Goal: Obtain resource: Obtain resource

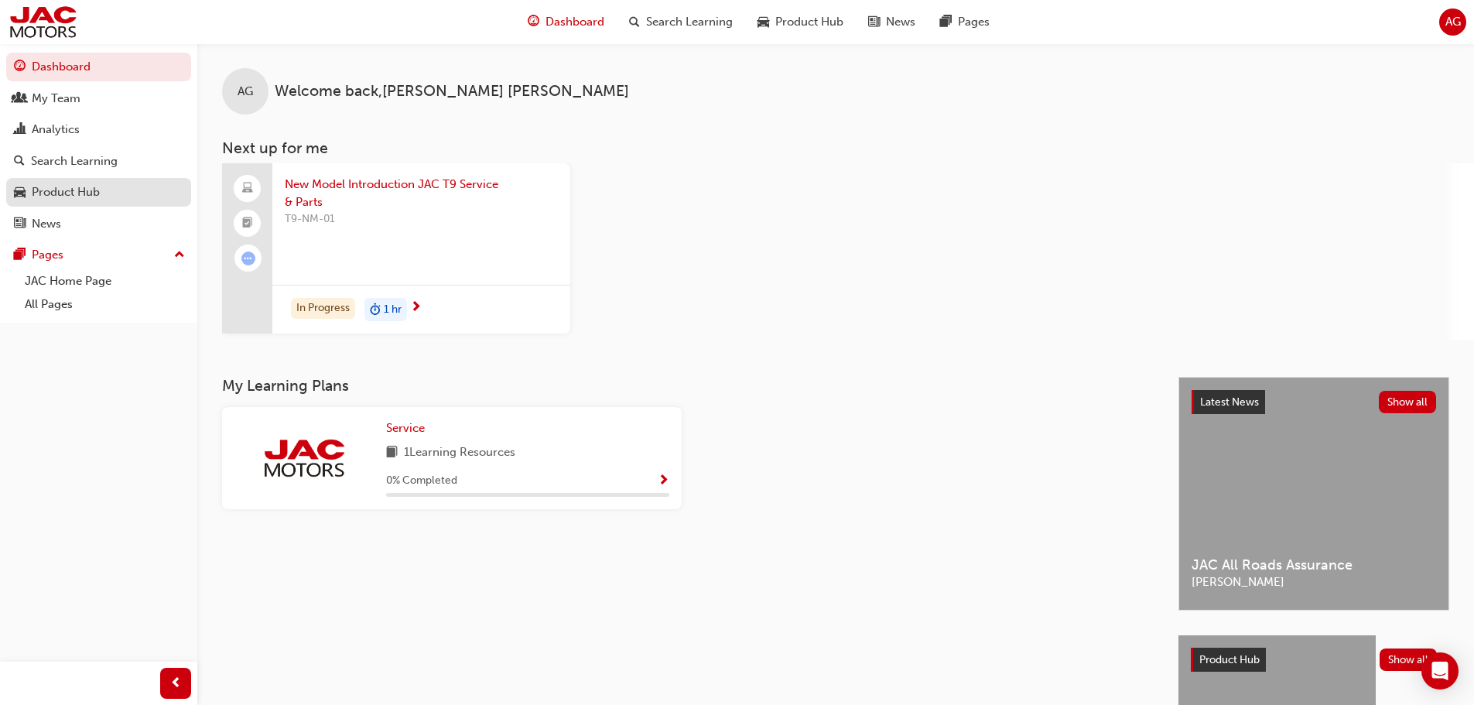
click at [97, 183] on div "Product Hub" at bounding box center [66, 192] width 68 height 18
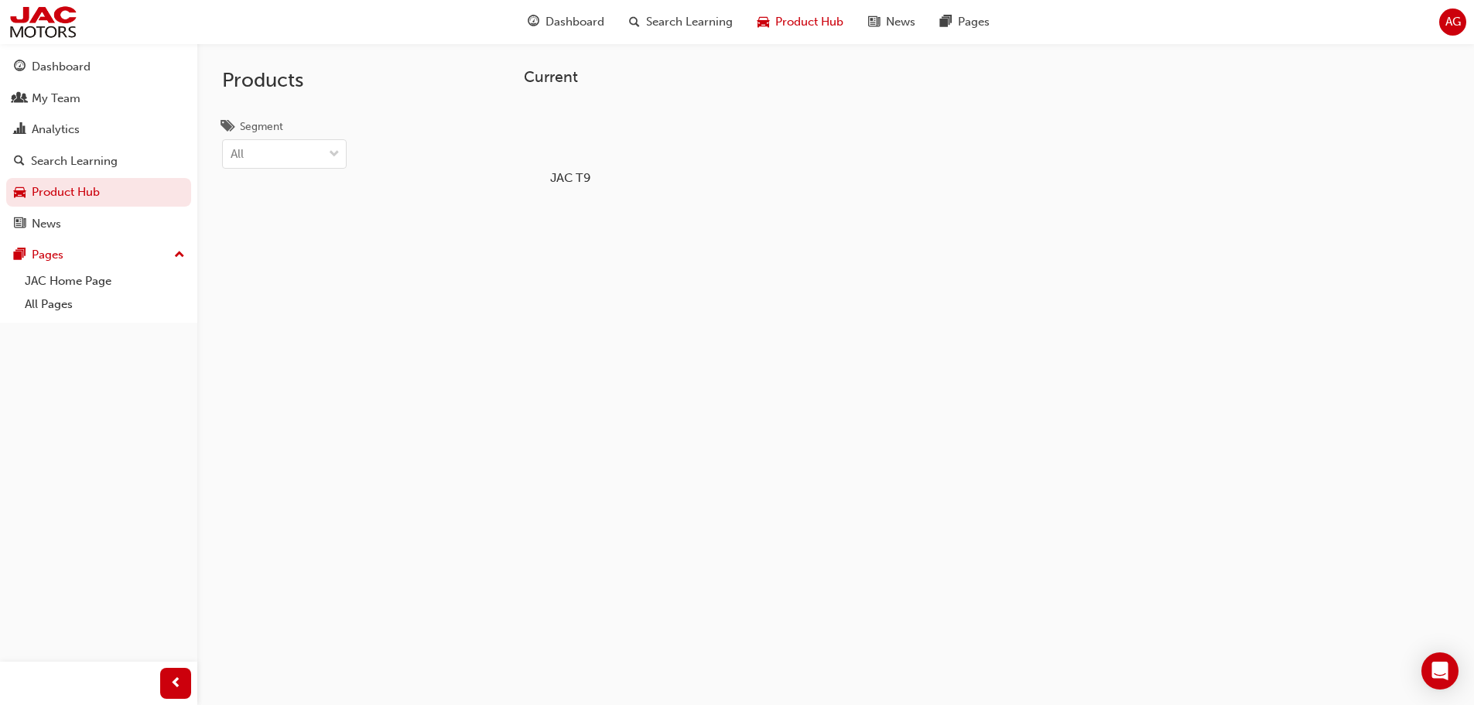
click at [547, 148] on div at bounding box center [570, 133] width 86 height 62
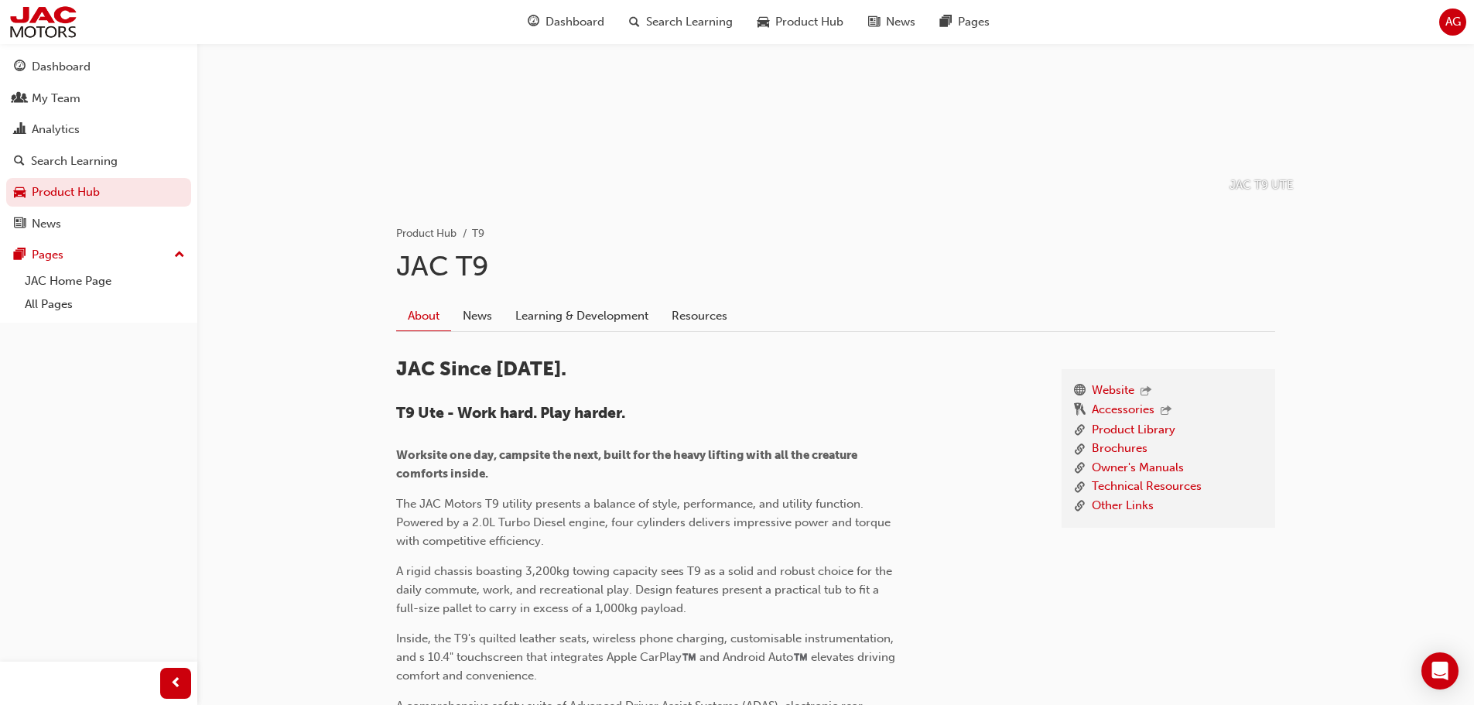
scroll to position [155, 0]
click at [1174, 485] on link "Technical Resources" at bounding box center [1147, 485] width 110 height 19
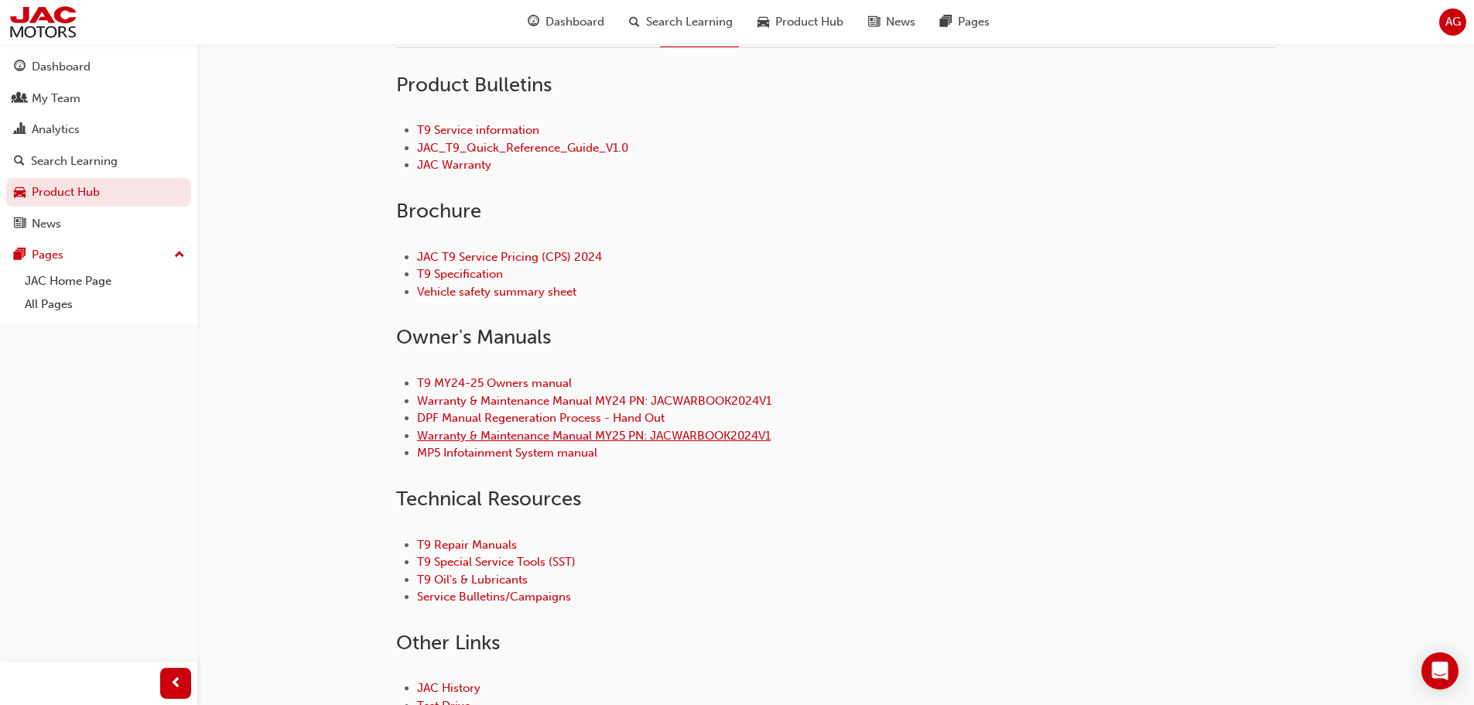
scroll to position [464, 0]
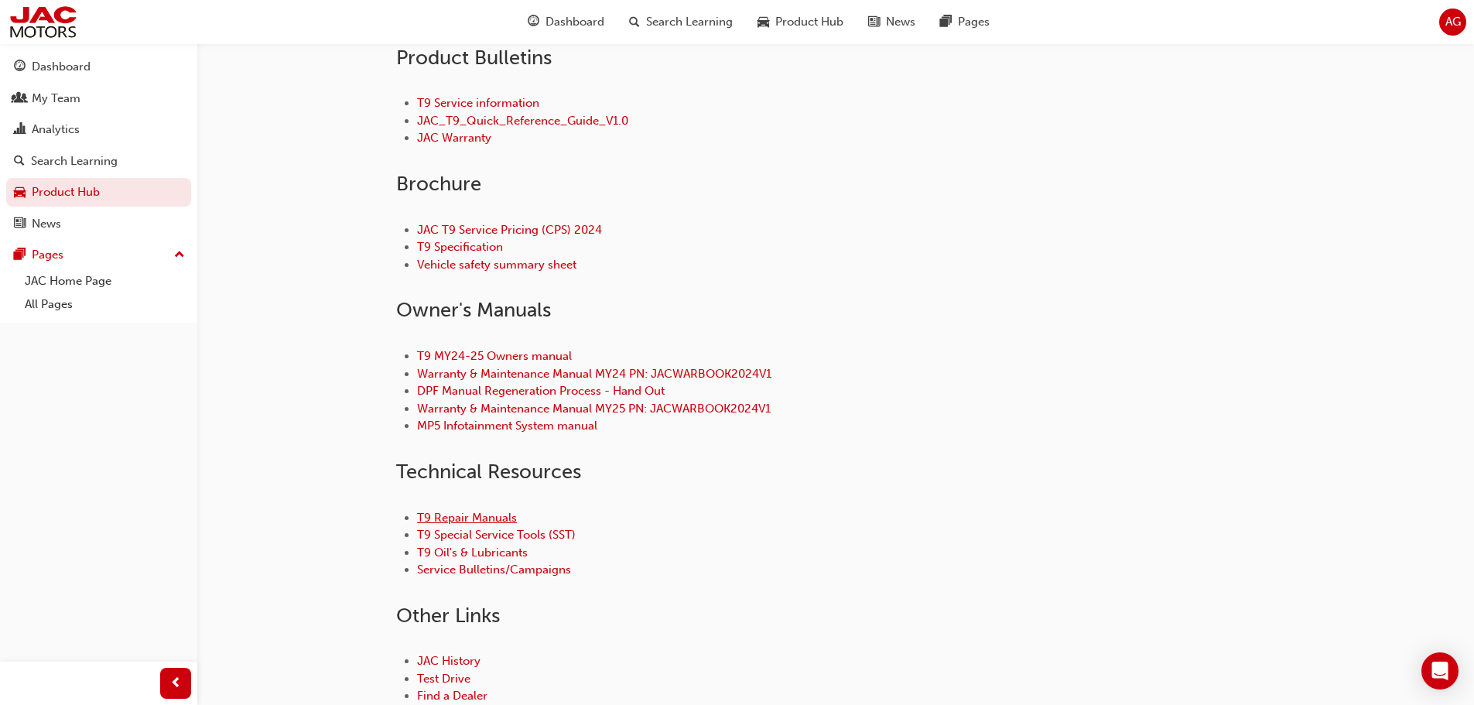
click at [515, 517] on link "T9 Repair Manuals" at bounding box center [467, 518] width 100 height 14
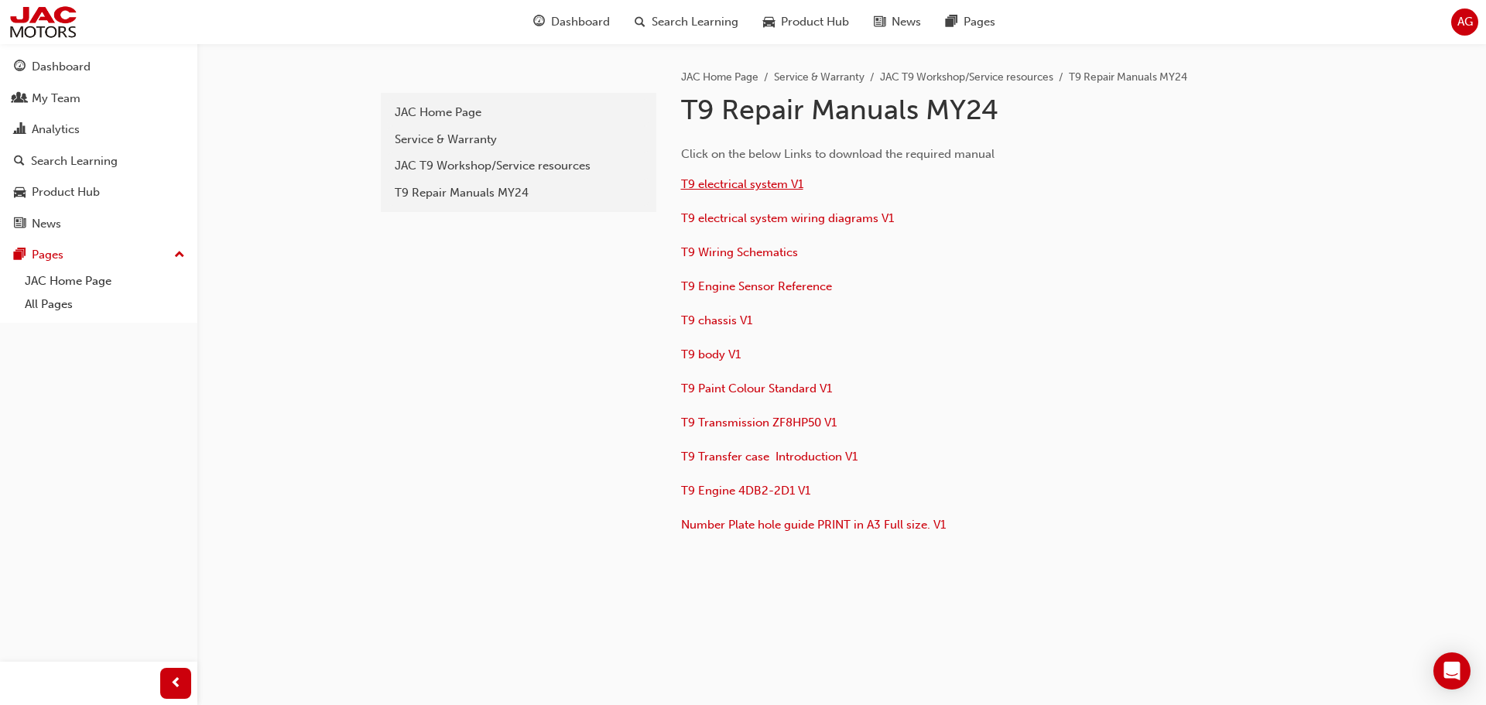
click at [756, 186] on span "T9 electrical system V1" at bounding box center [742, 184] width 122 height 14
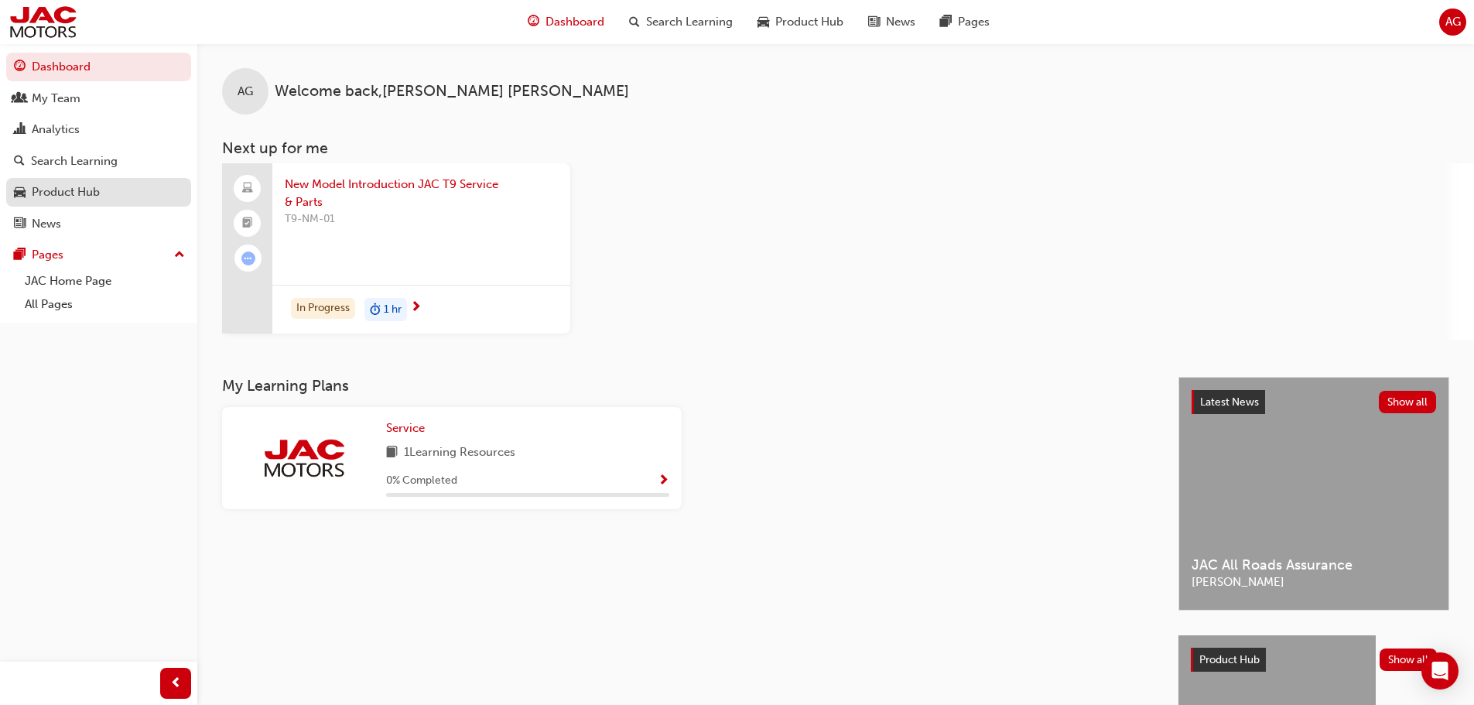
click at [74, 186] on div "Product Hub" at bounding box center [66, 192] width 68 height 18
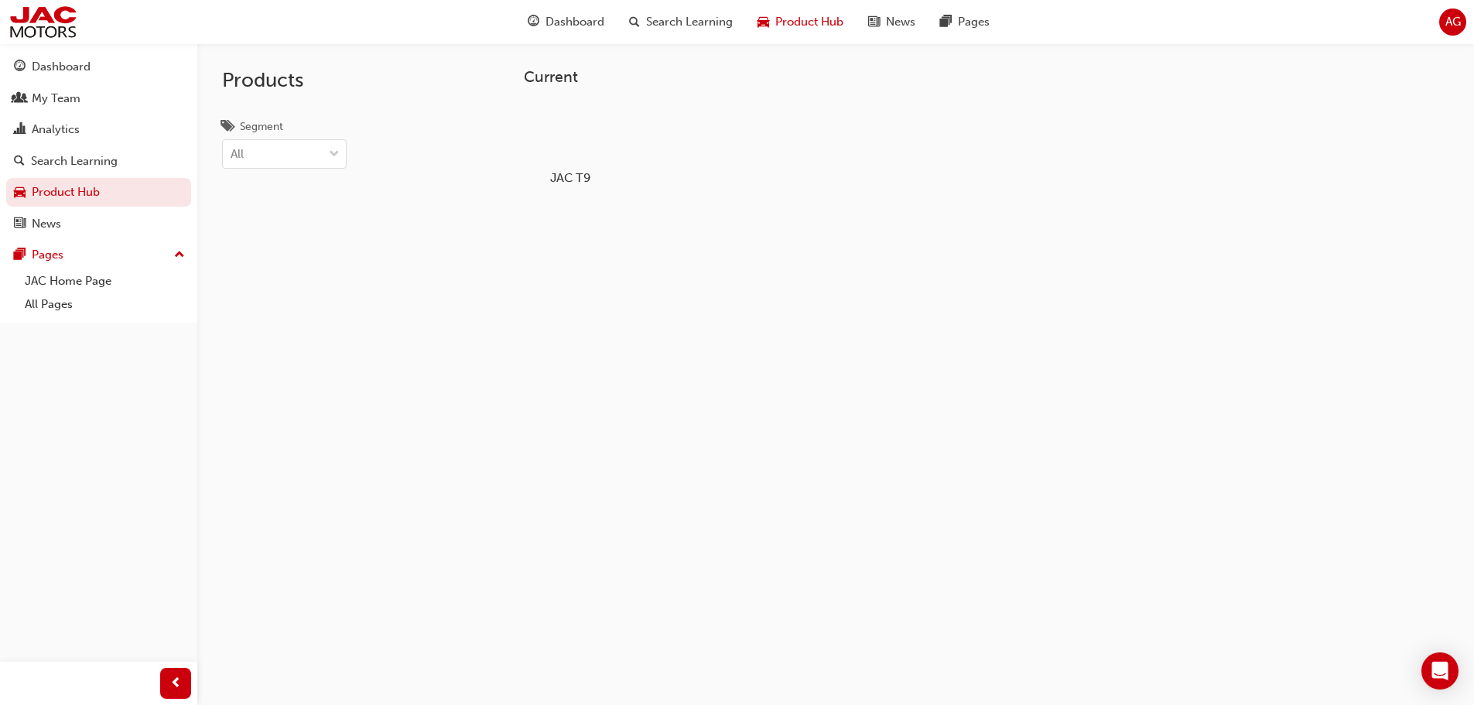
click at [570, 174] on h5 "JAC T9" at bounding box center [570, 177] width 86 height 15
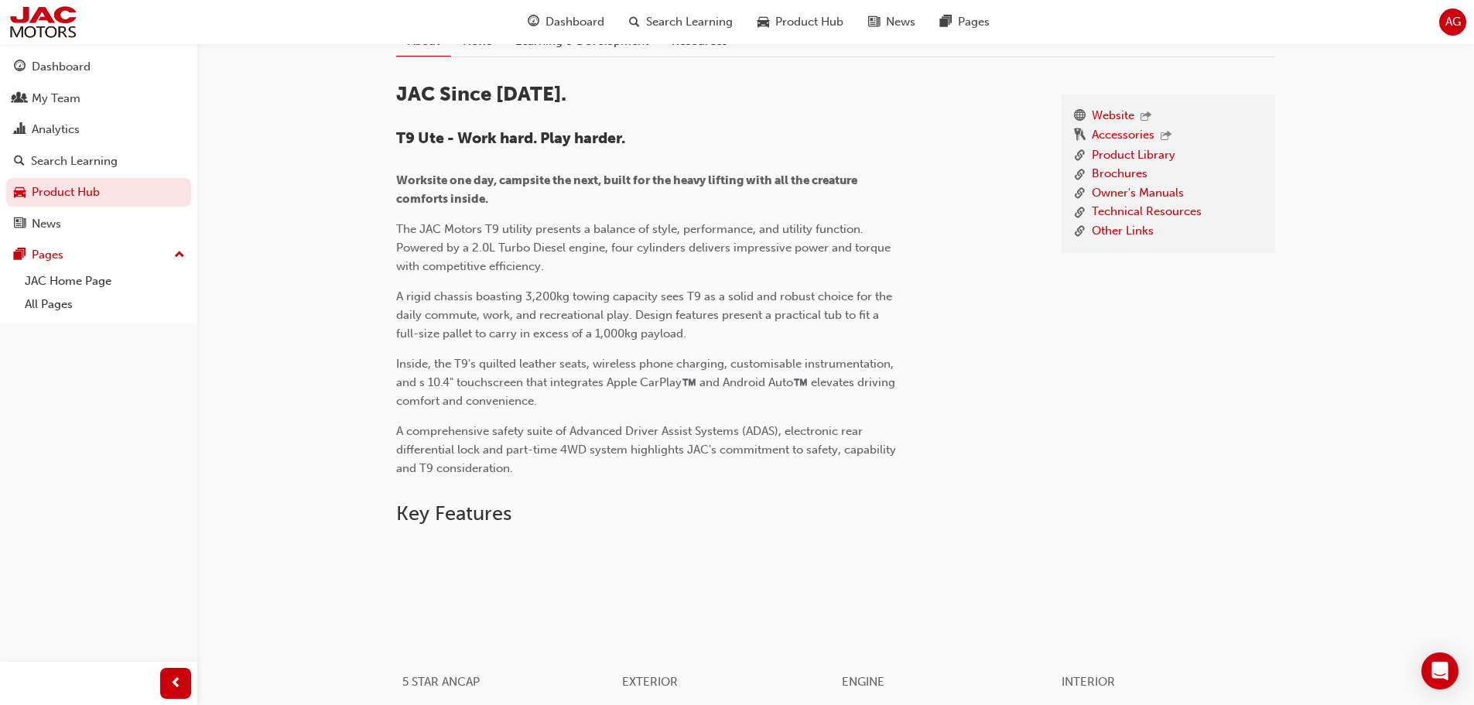
scroll to position [464, 0]
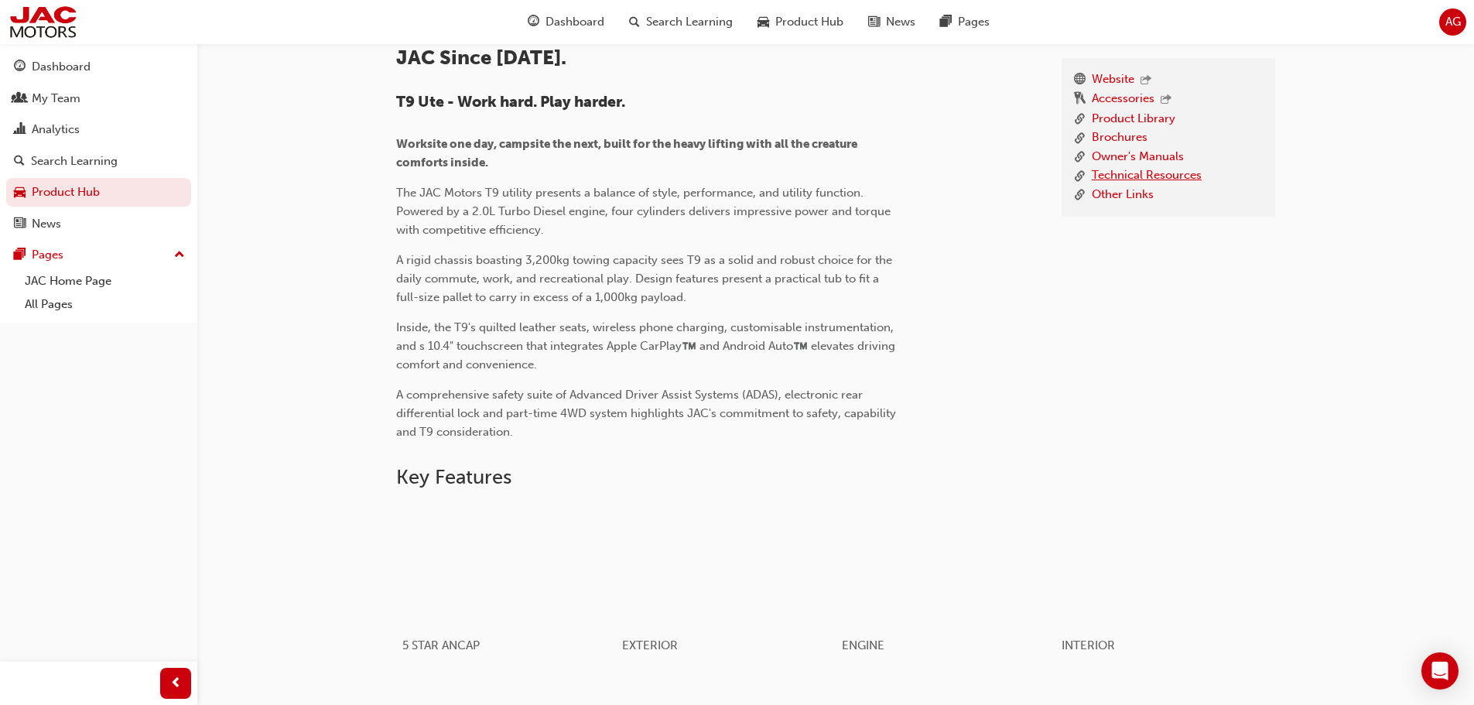
click at [1179, 170] on link "Technical Resources" at bounding box center [1147, 175] width 110 height 19
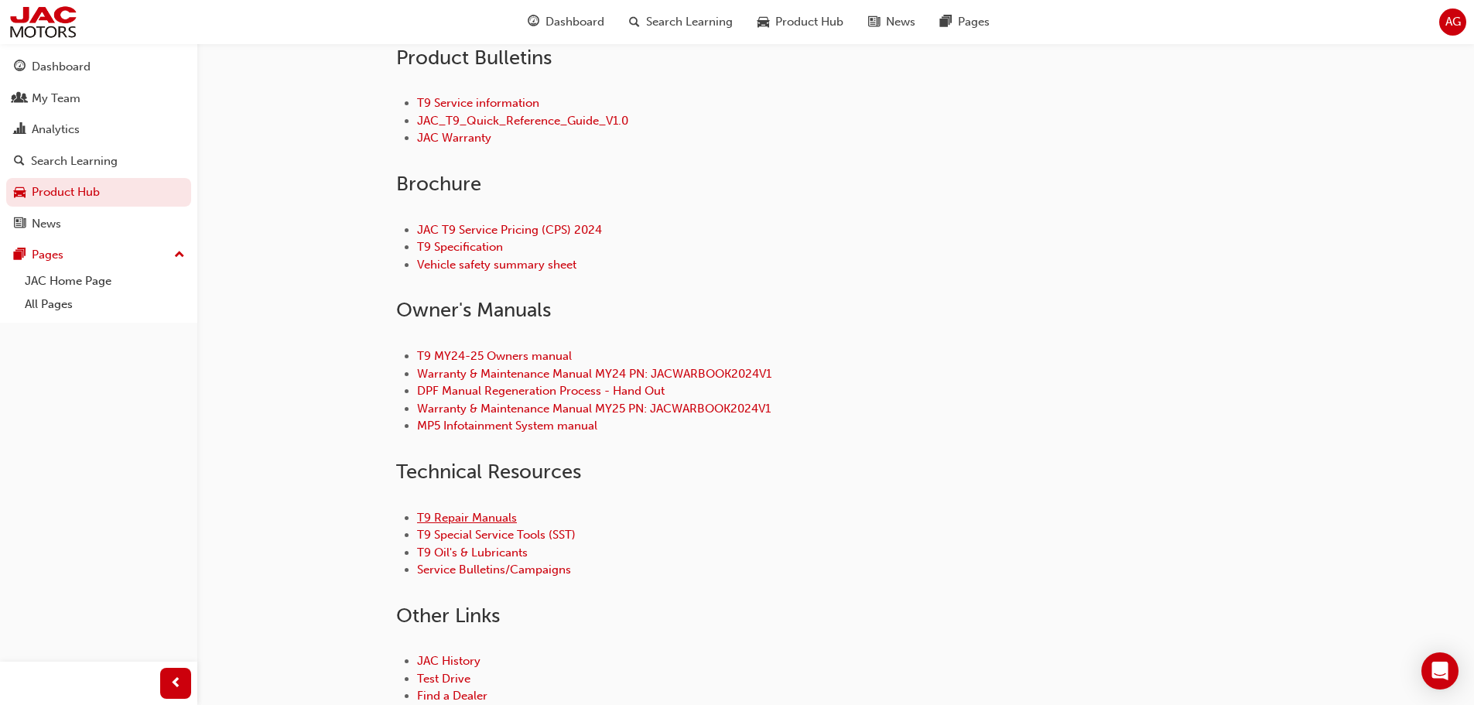
click at [497, 515] on link "T9 Repair Manuals" at bounding box center [467, 518] width 100 height 14
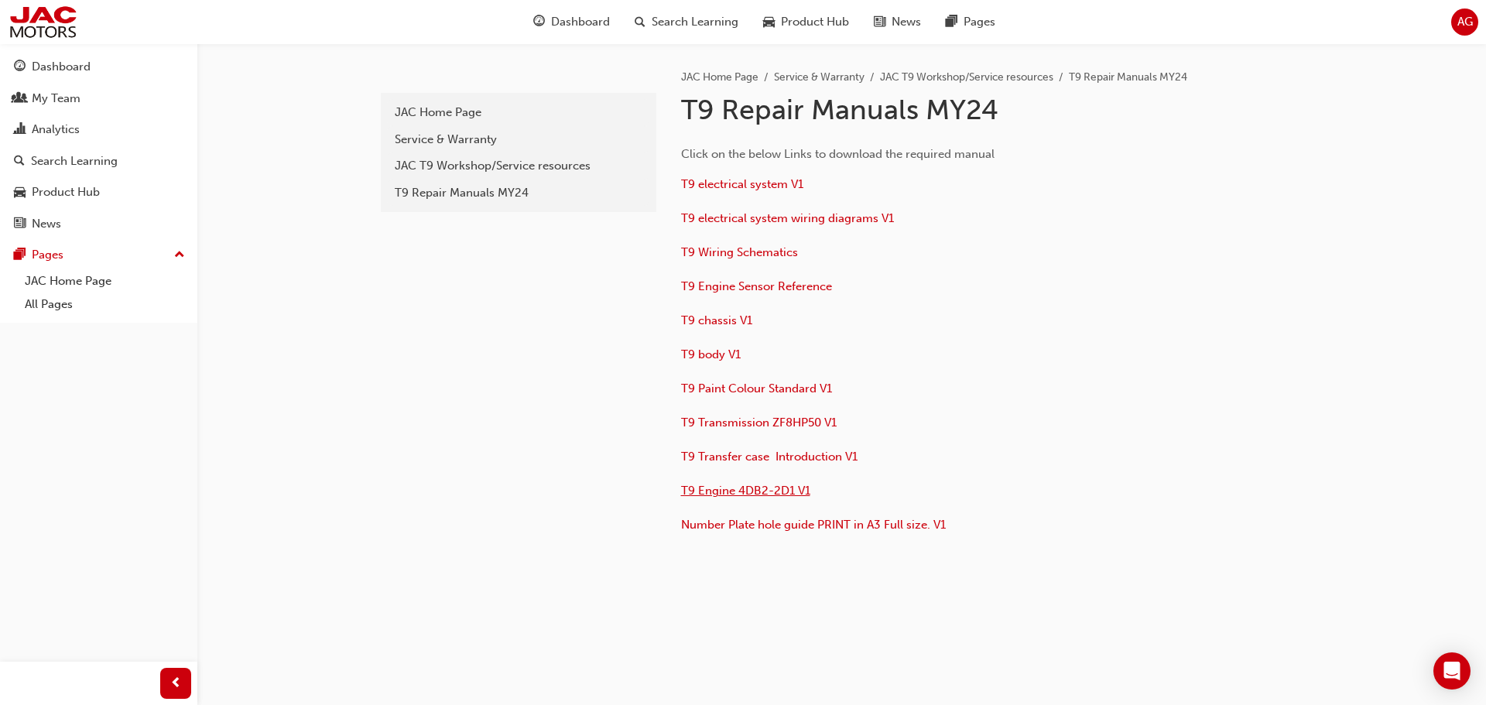
click at [778, 488] on span "T9 Engine 4DB2-2D1 V1" at bounding box center [745, 491] width 129 height 14
